Goal: Information Seeking & Learning: Learn about a topic

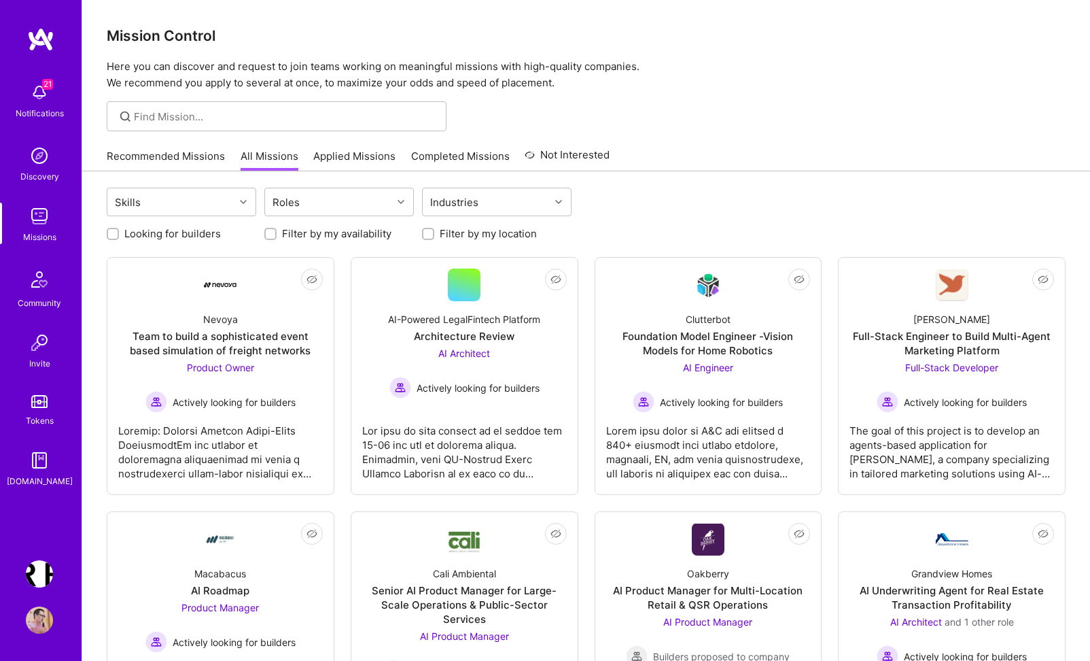
click at [151, 237] on label "Looking for builders" at bounding box center [172, 233] width 97 height 14
click at [119, 237] on input "Looking for builders" at bounding box center [114, 235] width 10 height 10
checkbox input "true"
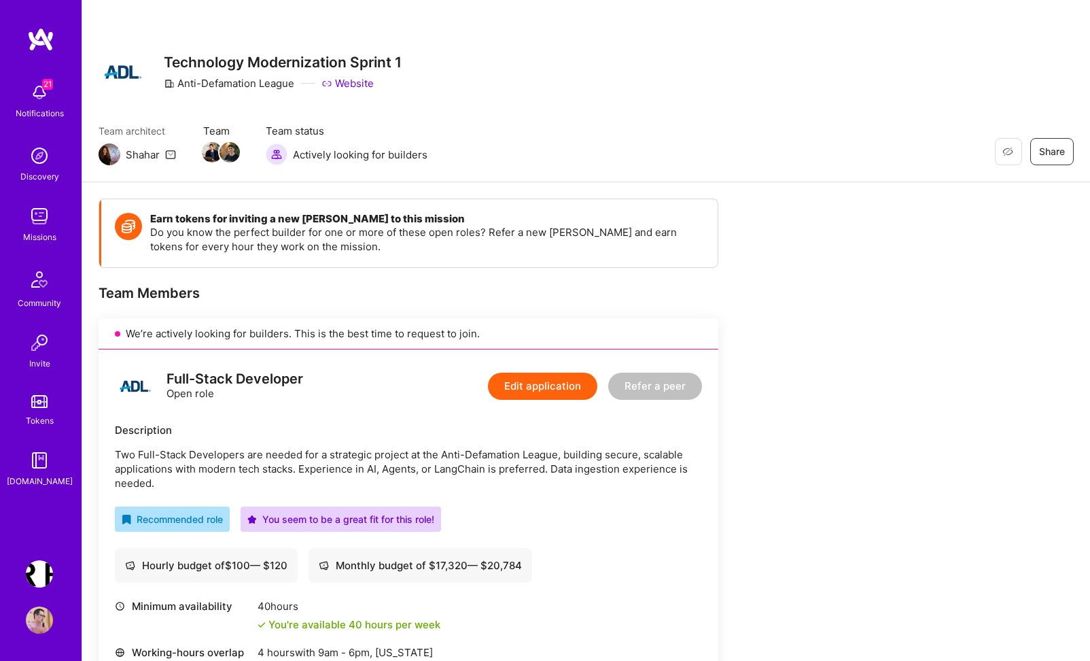
click at [44, 228] on img at bounding box center [39, 216] width 27 height 27
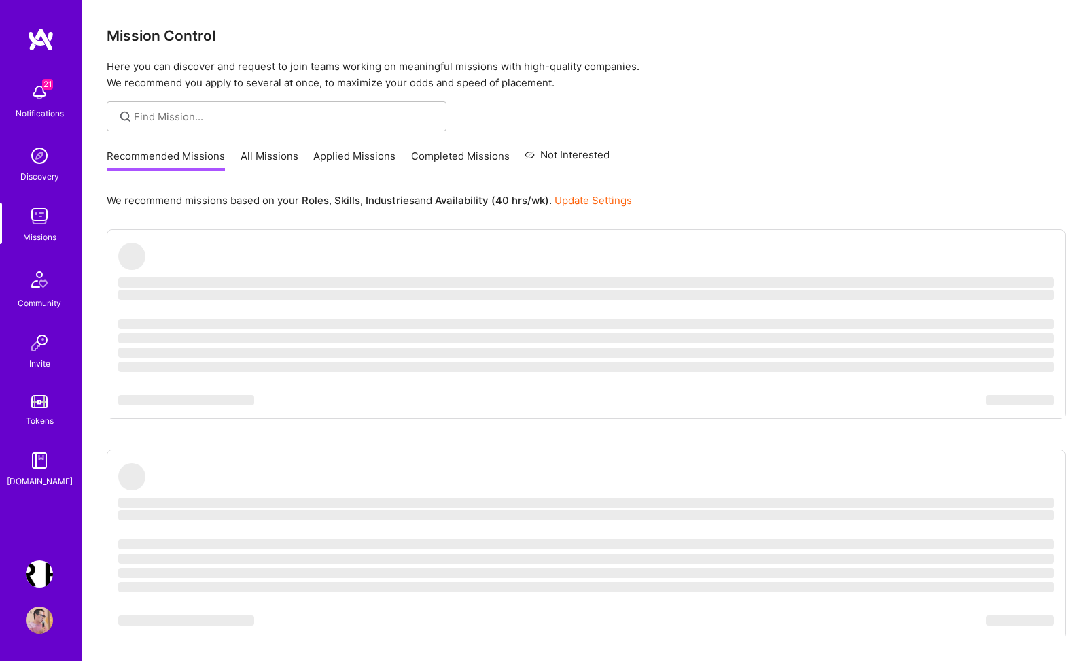
click at [362, 158] on link "Applied Missions" at bounding box center [354, 160] width 82 height 22
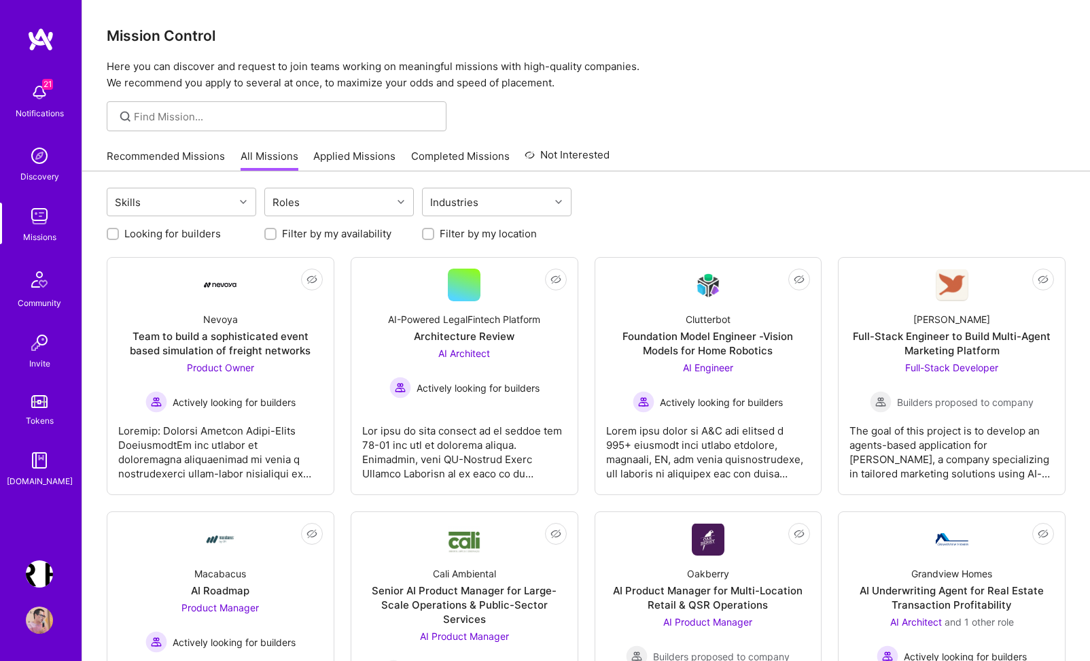
click at [156, 237] on label "Looking for builders" at bounding box center [172, 233] width 97 height 14
click at [119, 237] on input "Looking for builders" at bounding box center [114, 235] width 10 height 10
checkbox input "true"
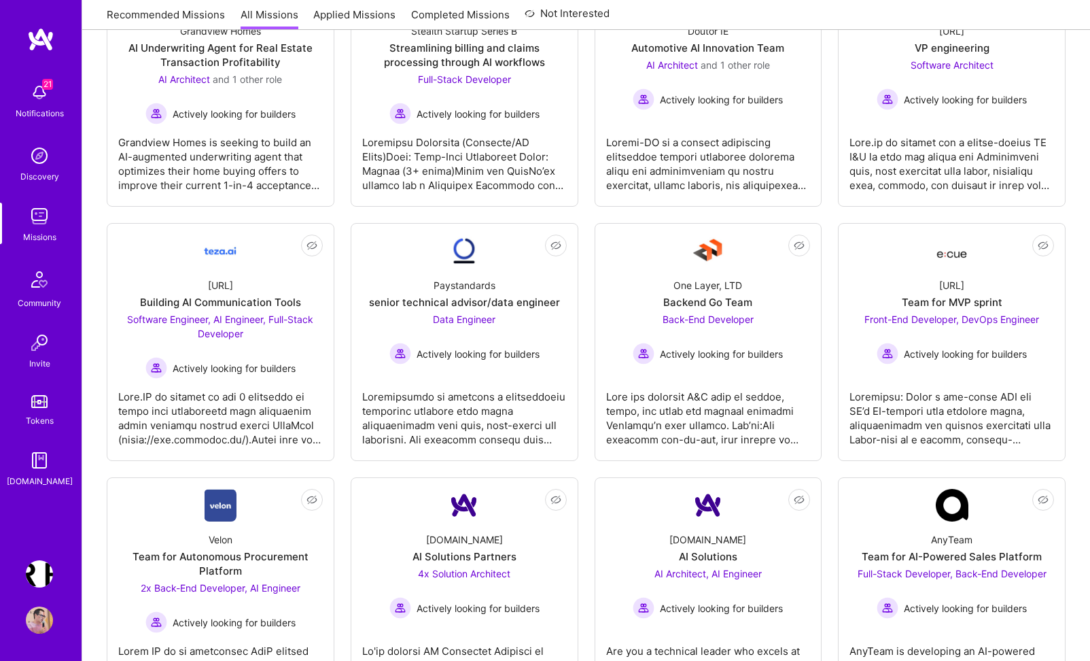
scroll to position [1124, 0]
